Goal: Check status: Check status

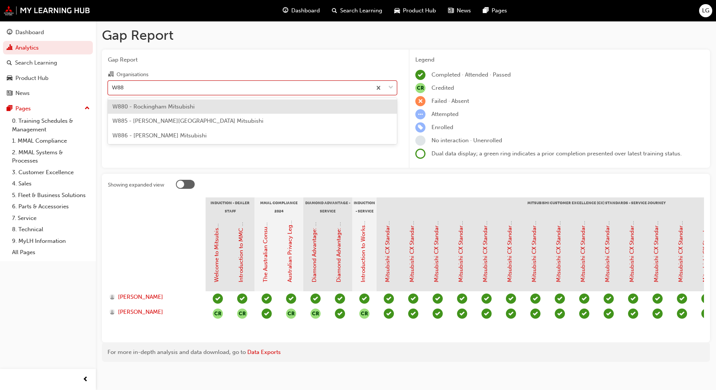
type input "W885"
click at [171, 106] on span "W885 - [PERSON_NAME][GEOGRAPHIC_DATA] Mitsubishi" at bounding box center [187, 106] width 151 height 7
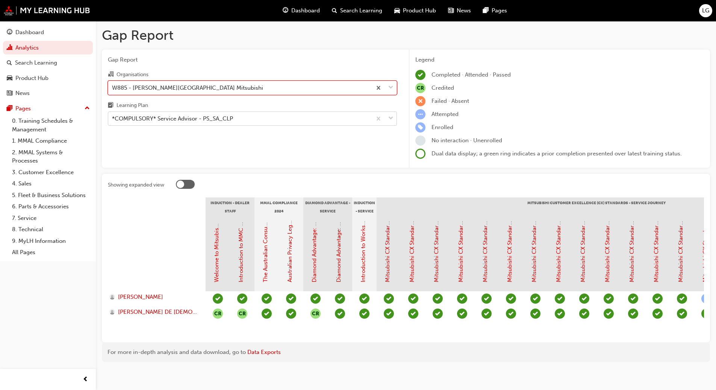
click at [163, 120] on div "*COMPULSORY* Service Advisor - PS_SA_CLP" at bounding box center [172, 119] width 121 height 9
click at [113, 120] on input "Learning Plan *COMPULSORY* Service Advisor - PS_SA_CLP" at bounding box center [112, 118] width 1 height 6
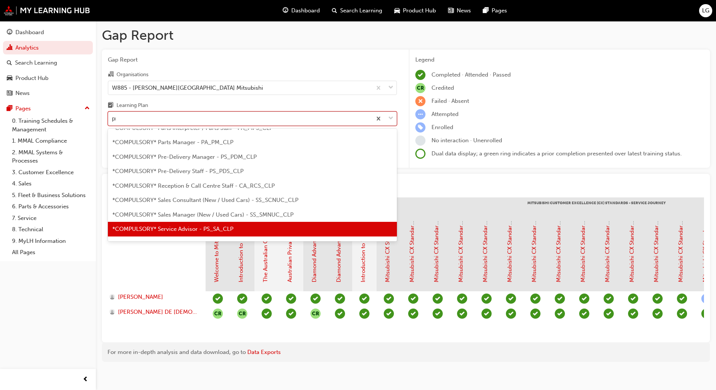
scroll to position [24, 0]
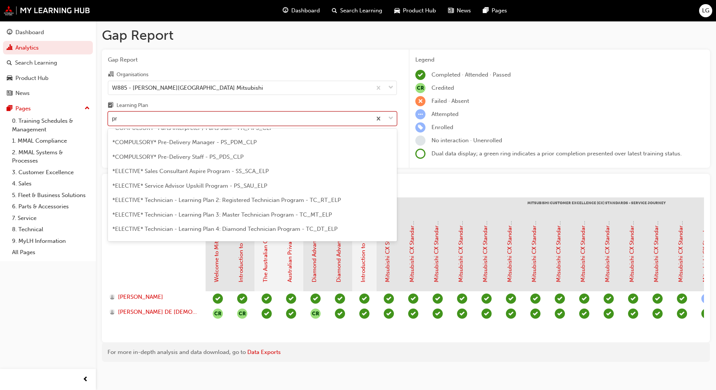
type input "pre"
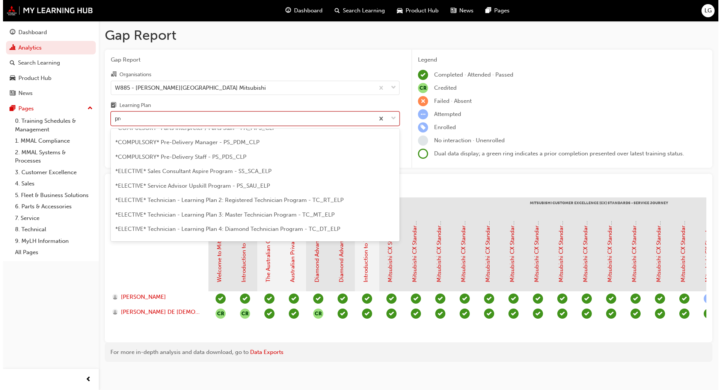
scroll to position [0, 0]
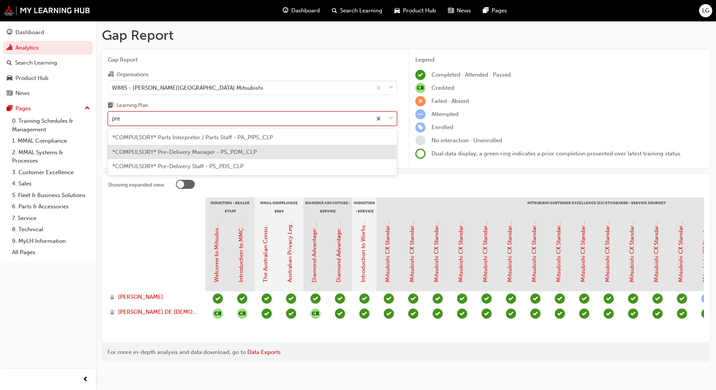
click at [166, 150] on span "*COMPULSORY* Pre-Delivery Manager - PS_PDM_CLP" at bounding box center [184, 152] width 144 height 7
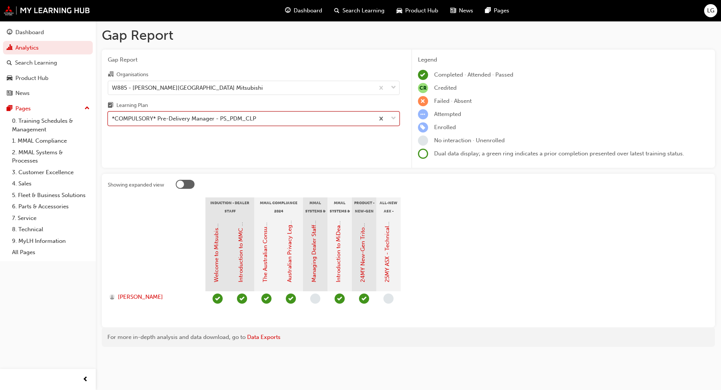
click at [170, 118] on div "*COMPULSORY* Pre-Delivery Manager - PS_PDM_CLP" at bounding box center [184, 119] width 144 height 9
click at [113, 118] on input "Learning Plan option *COMPULSORY* Pre-Delivery Manager - PS_PDM_CLP, selected. …" at bounding box center [112, 118] width 1 height 6
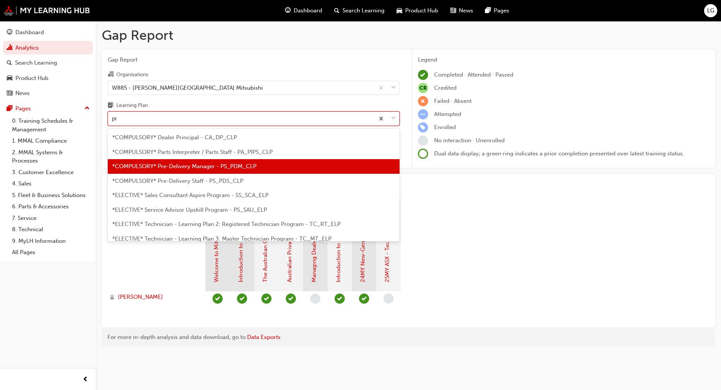
type input "pre"
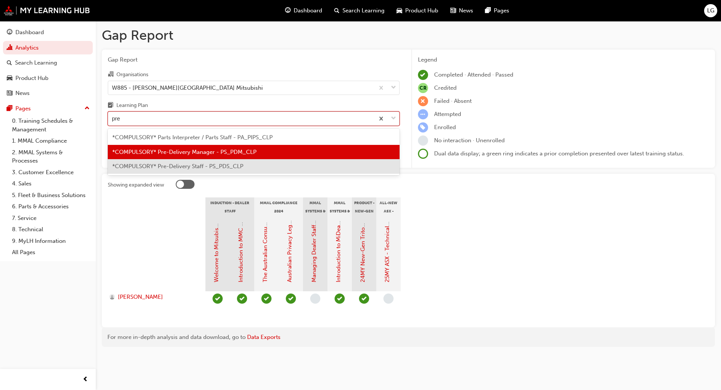
click at [172, 165] on span "*COMPULSORY* Pre-Delivery Staff - PS_PDS_CLP" at bounding box center [177, 166] width 131 height 7
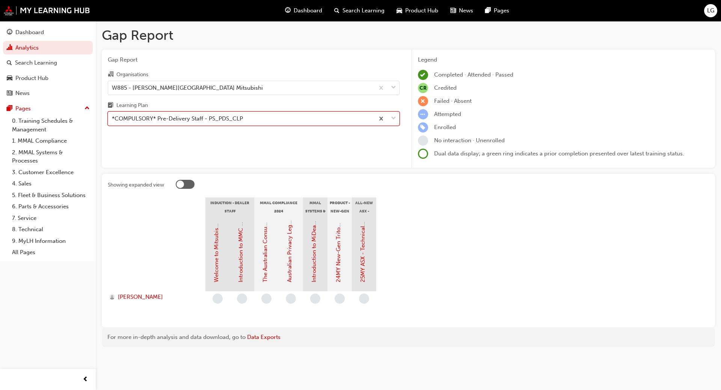
click at [166, 119] on div "*COMPULSORY* Pre-Delivery Staff - PS_PDS_CLP" at bounding box center [177, 119] width 131 height 9
click at [113, 119] on input "Learning Plan option *COMPULSORY* Pre-Delivery Staff - PS_PDS_CLP, selected. 0 …" at bounding box center [112, 118] width 1 height 6
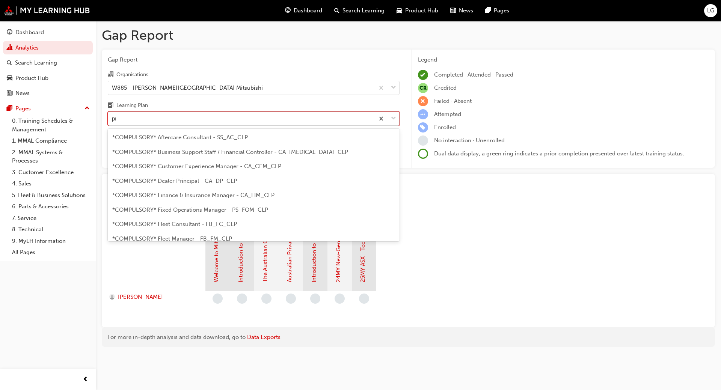
type input "pre"
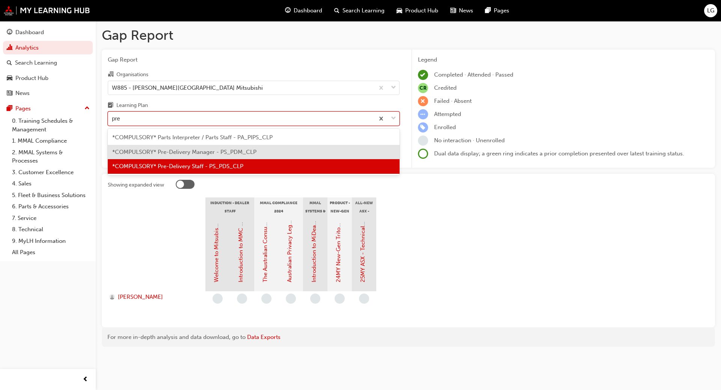
click at [166, 150] on span "*COMPULSORY* Pre-Delivery Manager - PS_PDM_CLP" at bounding box center [184, 152] width 144 height 7
